Goal: Task Accomplishment & Management: Manage account settings

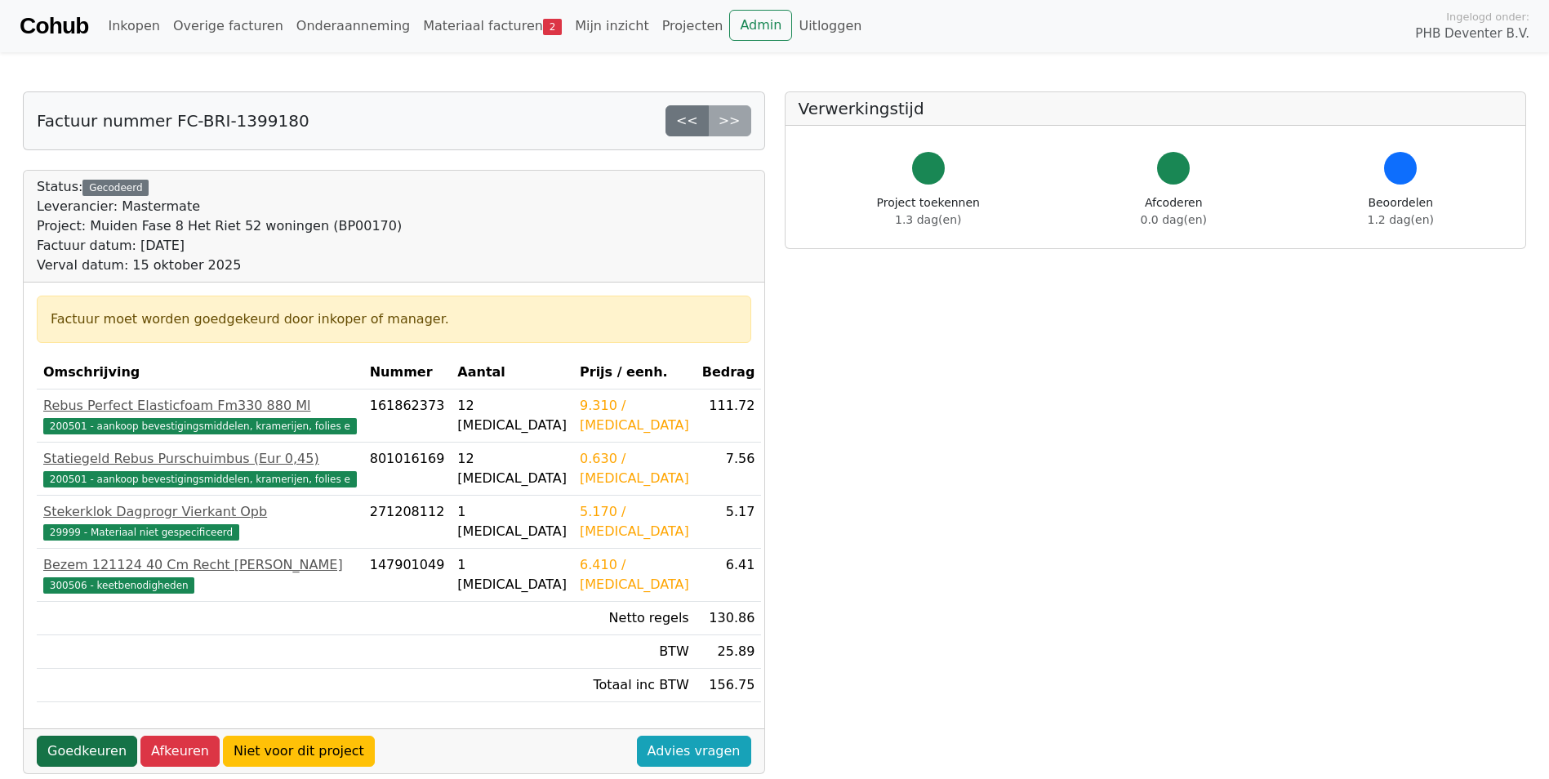
click at [63, 752] on link "Goedkeuren" at bounding box center [87, 751] width 100 height 31
